Goal: Task Accomplishment & Management: Use online tool/utility

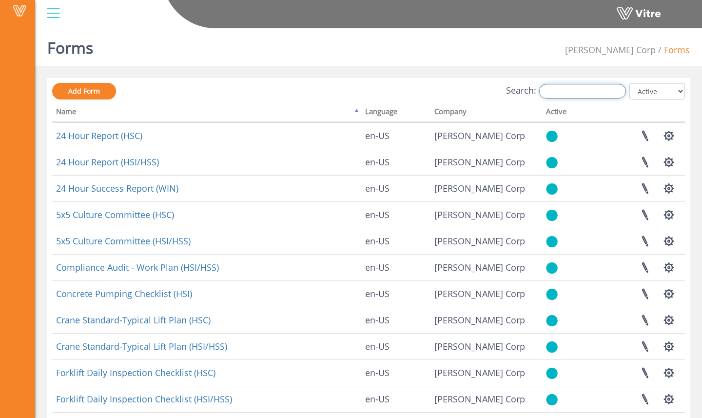
click at [559, 90] on input "Search:" at bounding box center [582, 91] width 87 height 15
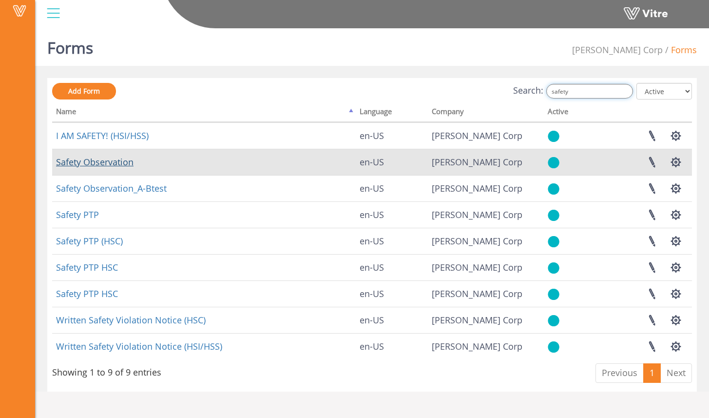
type input "safety"
click at [124, 165] on link "Safety Observation" at bounding box center [94, 162] width 77 height 12
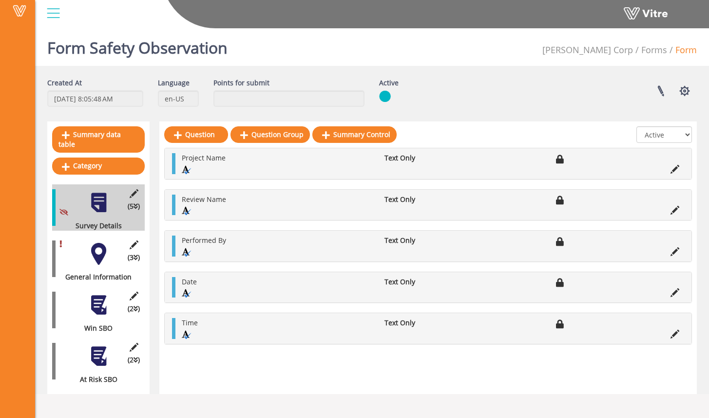
click at [98, 345] on div at bounding box center [99, 356] width 22 height 22
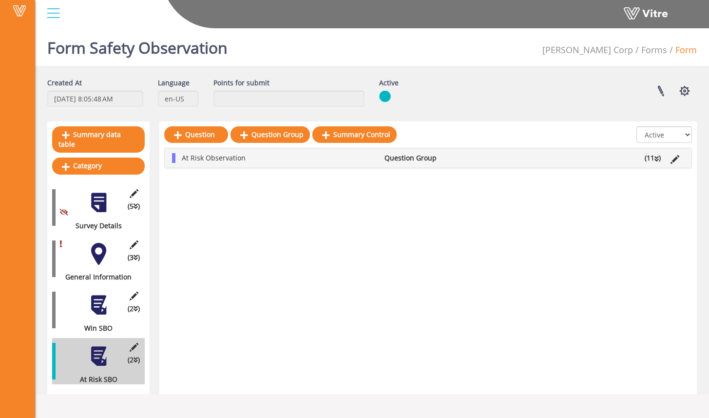
click at [250, 165] on div "At Risk Observation Question Group (11 )" at bounding box center [428, 157] width 527 height 19
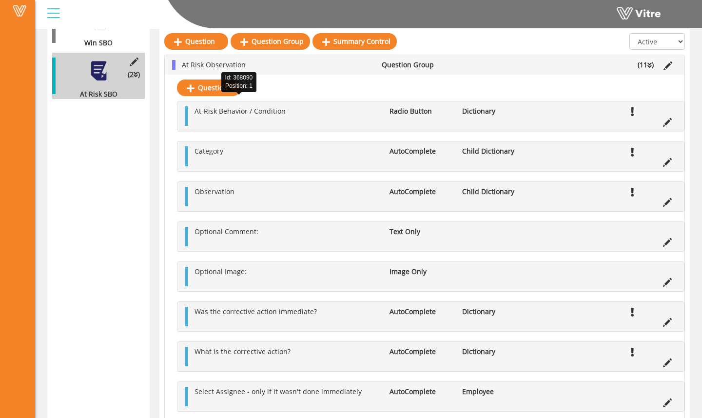
scroll to position [376, 0]
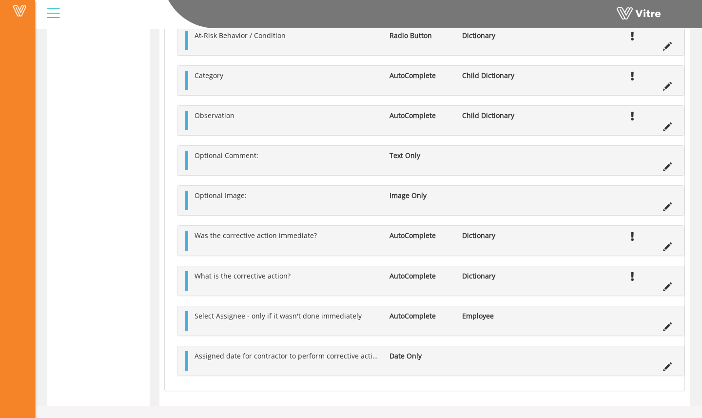
click at [675, 330] on li "Edit Question" at bounding box center [667, 326] width 19 height 10
click at [667, 327] on icon at bounding box center [667, 326] width 9 height 9
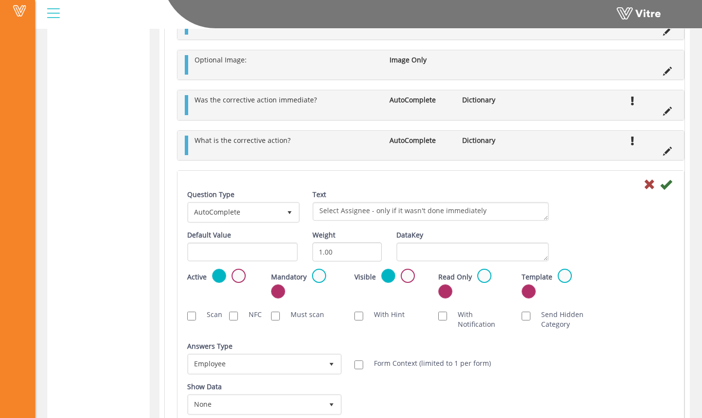
scroll to position [511, 0]
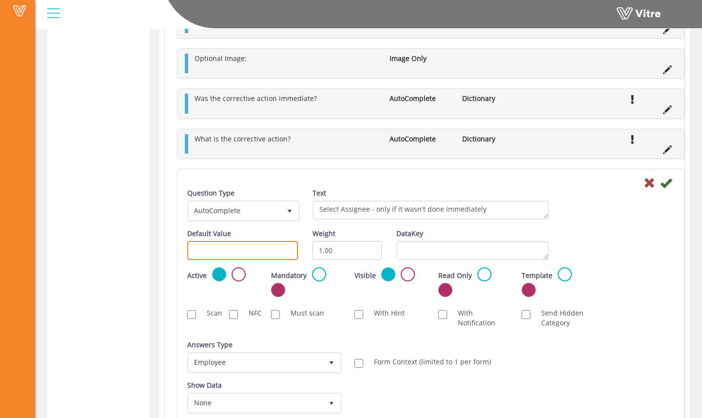
click at [286, 251] on input "text" at bounding box center [242, 250] width 111 height 19
click at [289, 236] on div "Default Value" at bounding box center [242, 244] width 111 height 31
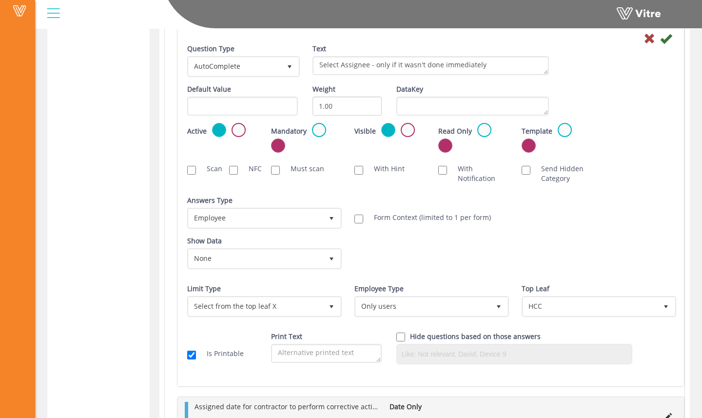
scroll to position [657, 0]
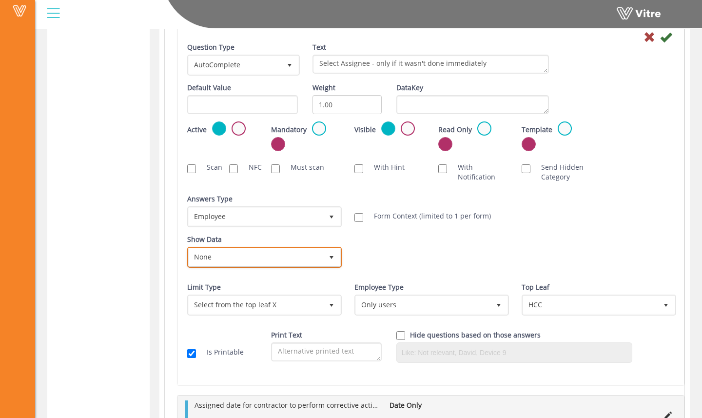
click at [323, 259] on span "select" at bounding box center [332, 257] width 18 height 18
click at [322, 259] on li "None" at bounding box center [254, 259] width 152 height 17
click at [387, 261] on div "Show Data None 0 Certificates Fall Protection Forklift (Warehouse) Forklift (Te…" at bounding box center [430, 254] width 501 height 40
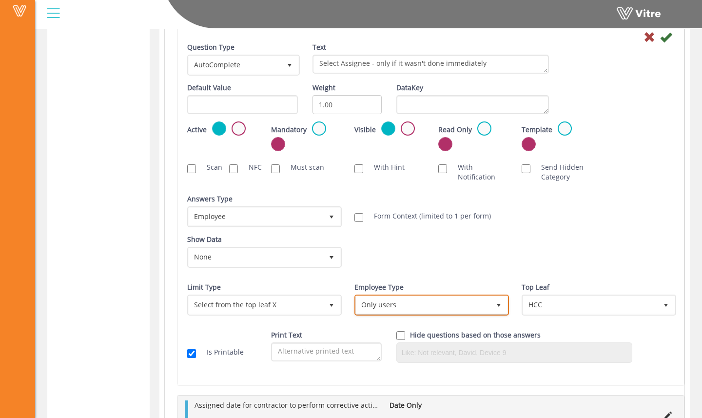
click at [393, 302] on span "Only users" at bounding box center [423, 305] width 134 height 18
click at [389, 318] on li "Only users" at bounding box center [421, 323] width 152 height 17
click at [408, 272] on div "Show Data None 0 Certificates Fall Protection Forklift (Warehouse) Forklift (Te…" at bounding box center [430, 254] width 501 height 40
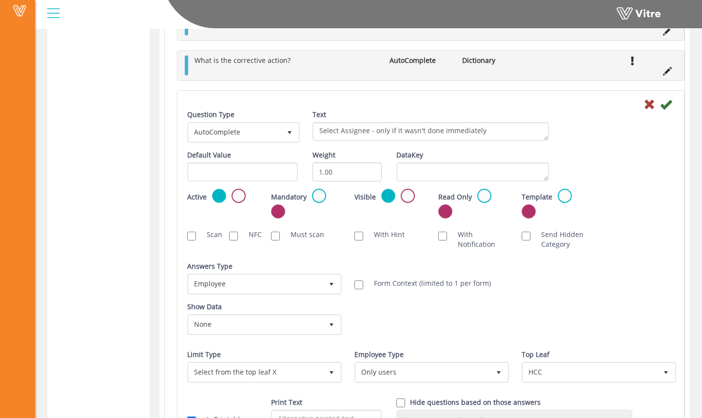
scroll to position [592, 0]
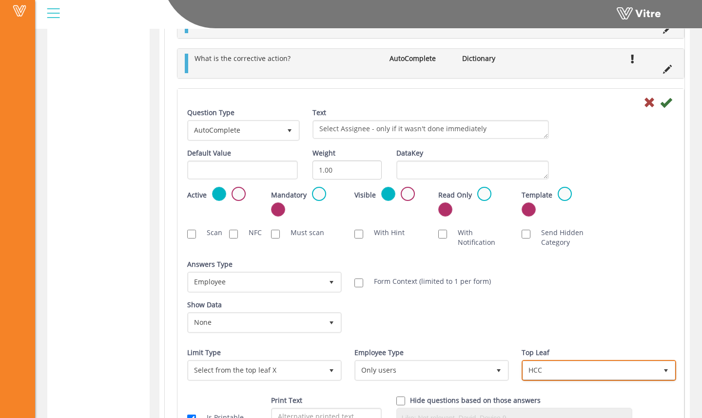
click at [564, 367] on span "HCC" at bounding box center [590, 370] width 134 height 18
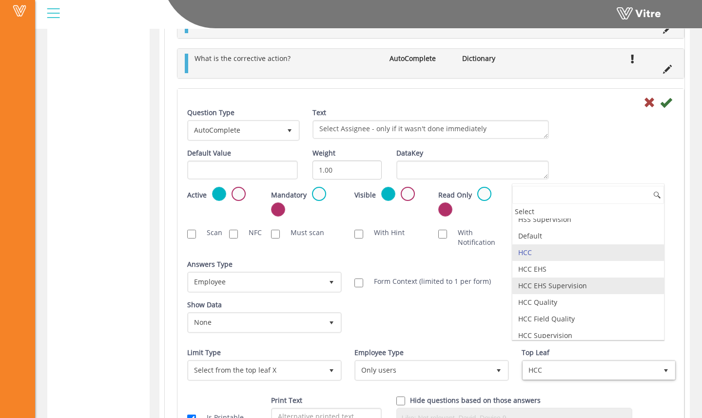
scroll to position [91, 0]
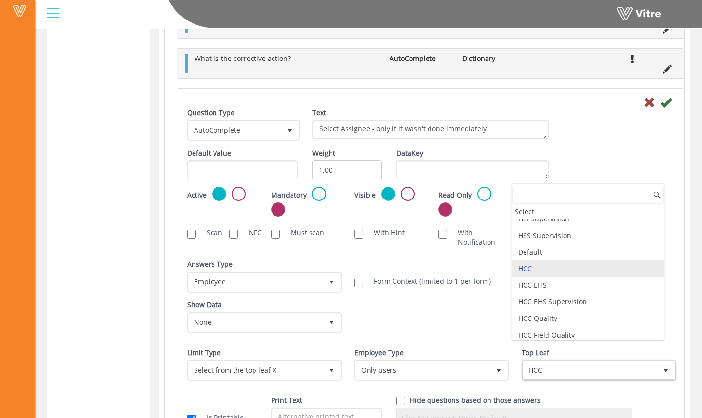
click at [563, 273] on li "HCC" at bounding box center [588, 268] width 152 height 17
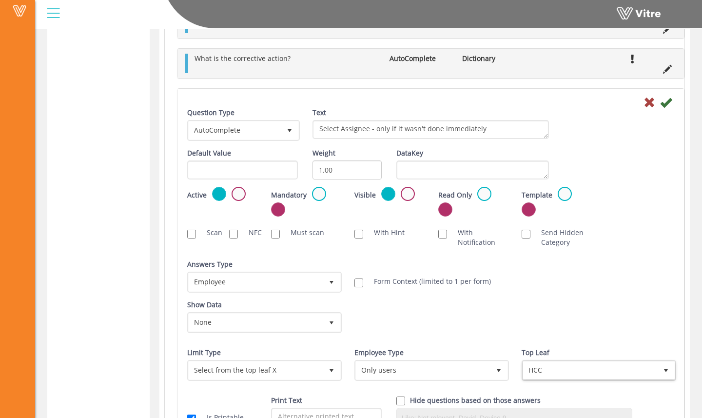
click at [536, 302] on div "Show Data None 0 Certificates Fall Protection Forklift (Warehouse) Forklift (Te…" at bounding box center [430, 320] width 501 height 40
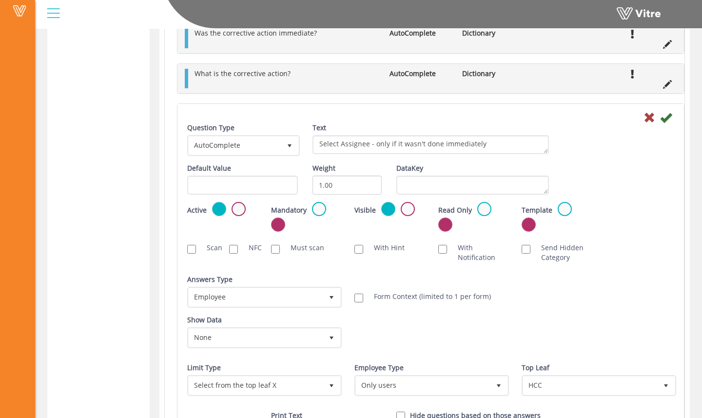
scroll to position [579, 0]
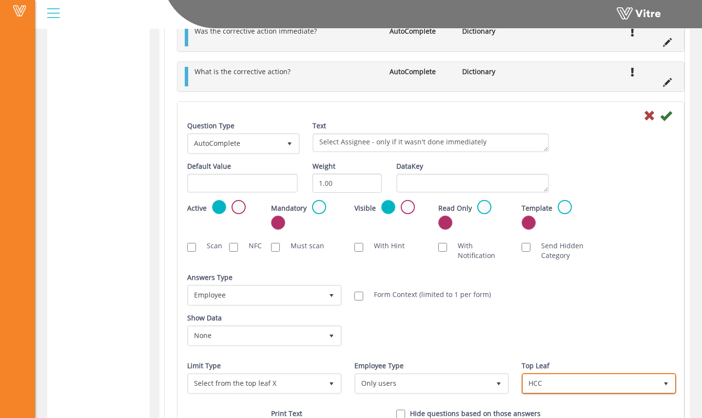
click at [552, 380] on span "HCC" at bounding box center [590, 383] width 134 height 18
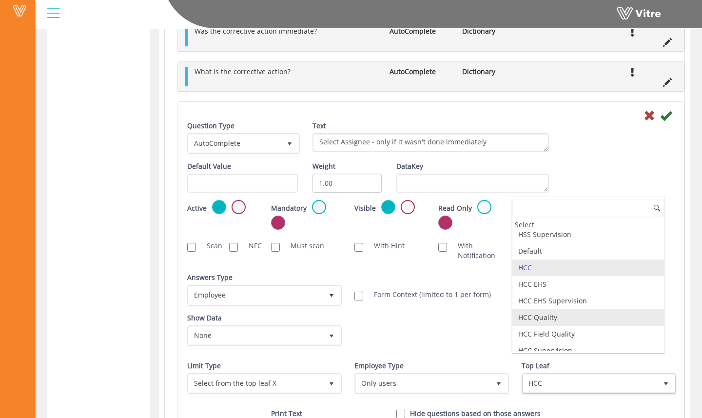
scroll to position [99, 0]
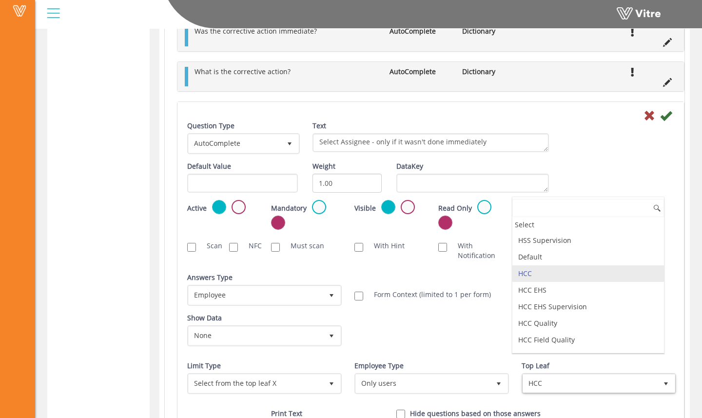
click at [539, 274] on li "HCC" at bounding box center [588, 273] width 152 height 17
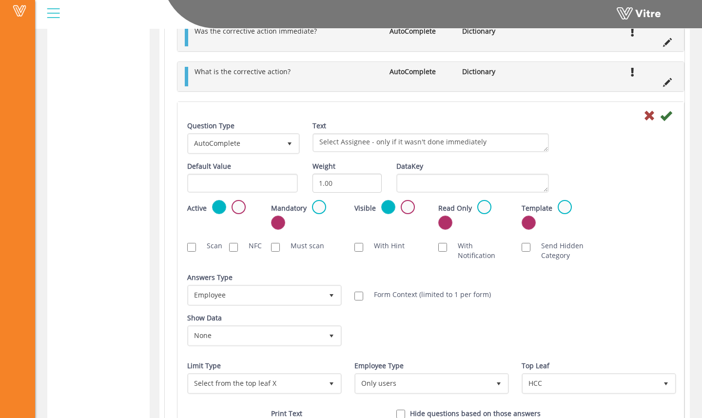
click at [496, 321] on div "Show Data None 0 Certificates Fall Protection Forklift (Warehouse) Forklift (Te…" at bounding box center [430, 333] width 501 height 40
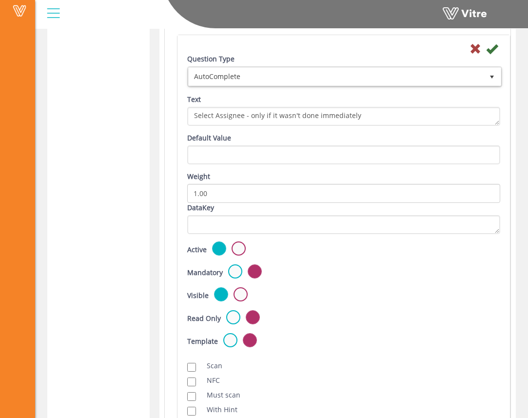
scroll to position [784, 0]
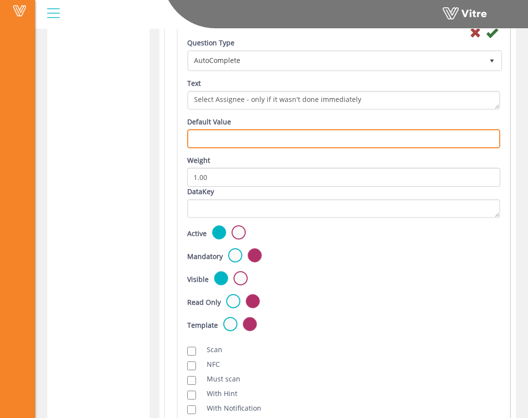
click at [295, 138] on input "text" at bounding box center [343, 138] width 313 height 19
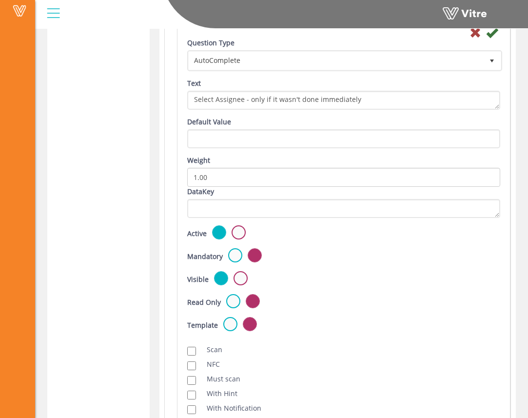
click at [248, 123] on div "Default Value" at bounding box center [343, 132] width 313 height 31
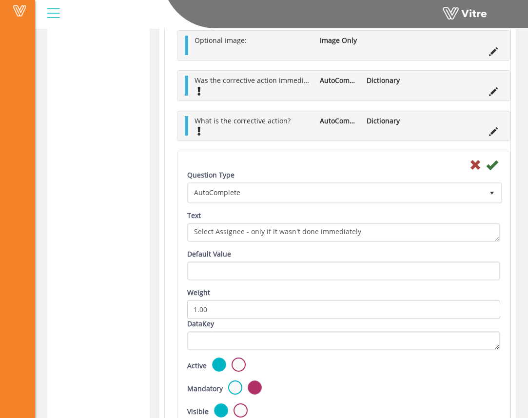
scroll to position [661, 0]
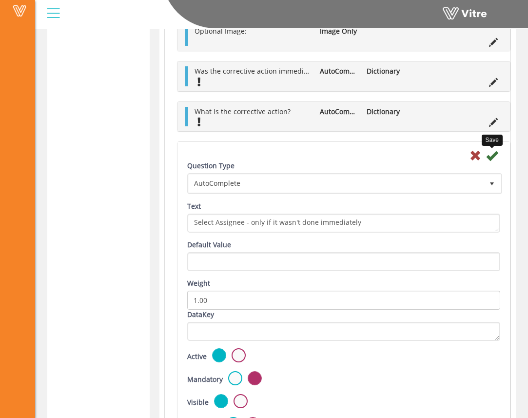
click at [493, 160] on icon at bounding box center [492, 156] width 12 height 12
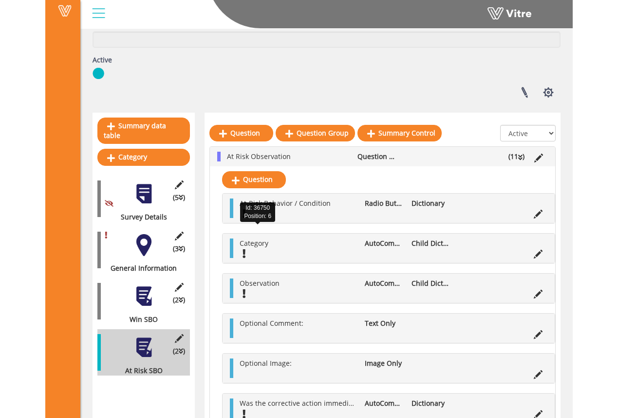
scroll to position [0, 0]
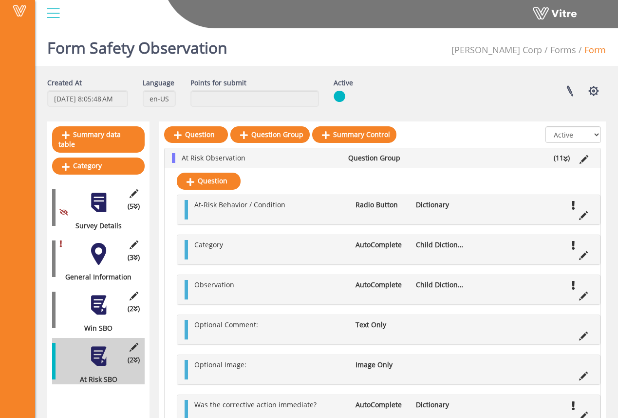
click at [563, 58] on ul "Hoffman Corp Forms Form" at bounding box center [529, 50] width 154 height 32
click at [53, 10] on div at bounding box center [53, 13] width 22 height 26
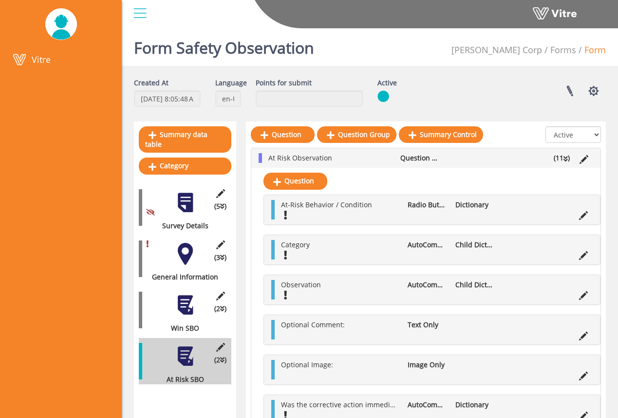
click at [127, 7] on div "Vitre" at bounding box center [370, 14] width 497 height 29
click at [134, 11] on div at bounding box center [140, 13] width 22 height 26
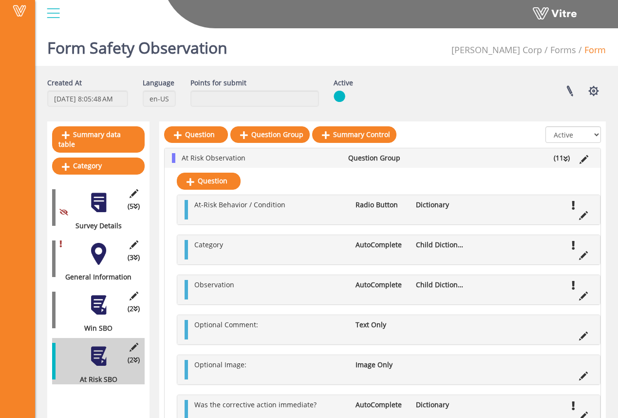
click at [46, 5] on div at bounding box center [53, 13] width 22 height 26
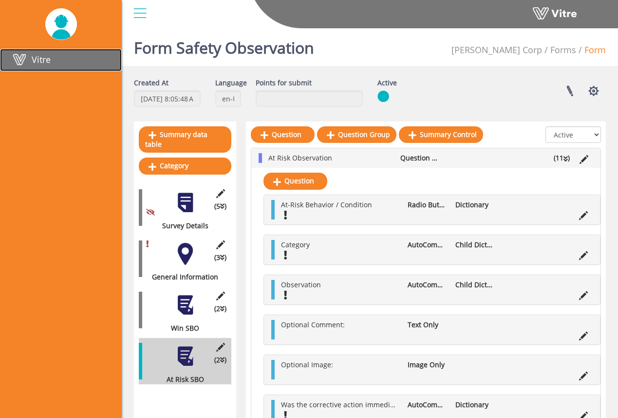
click at [36, 58] on span "Vitre" at bounding box center [41, 60] width 19 height 12
